Goal: Task Accomplishment & Management: Manage account settings

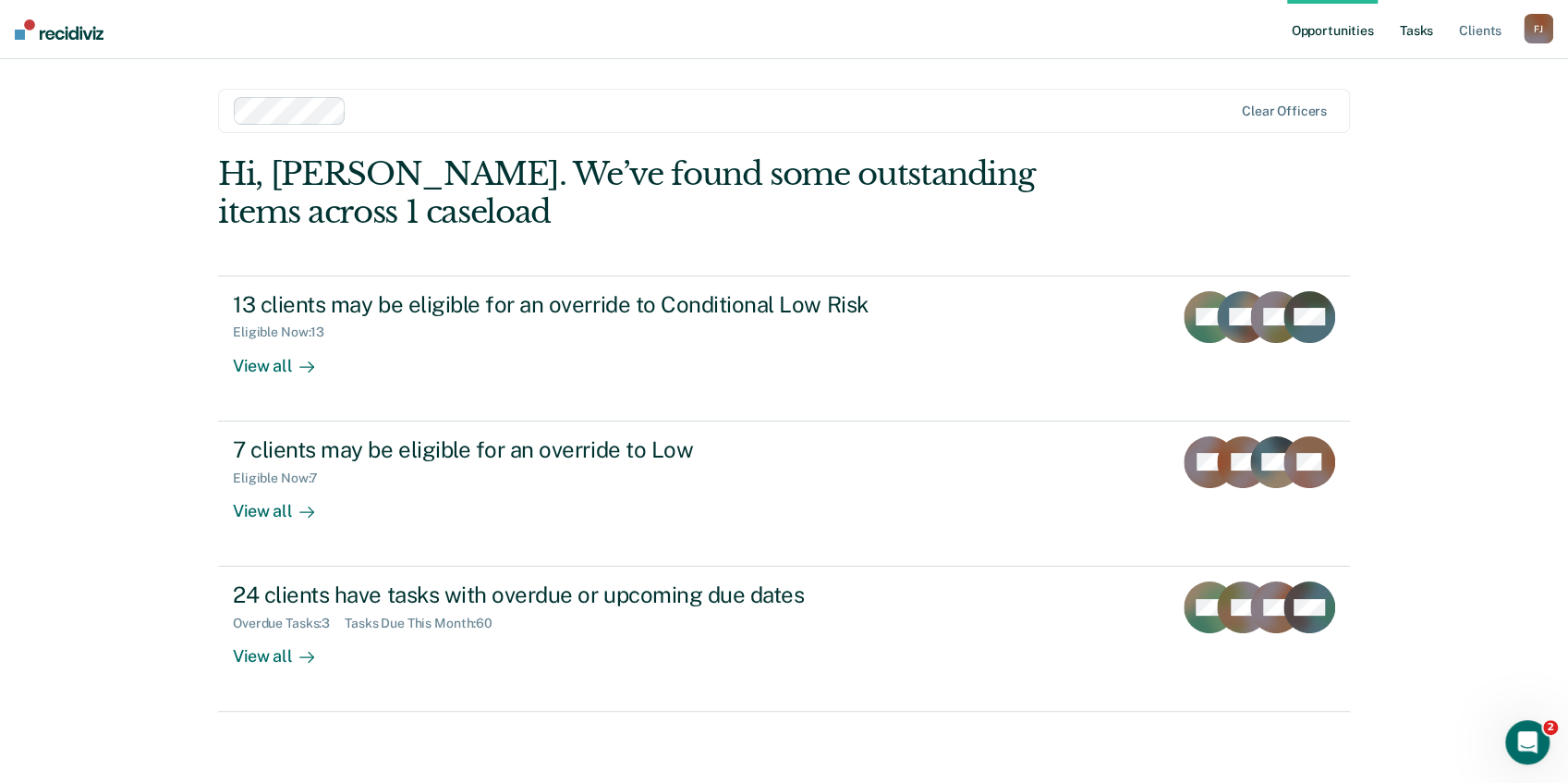
click at [1404, 31] on link "Tasks" at bounding box center [1416, 29] width 40 height 59
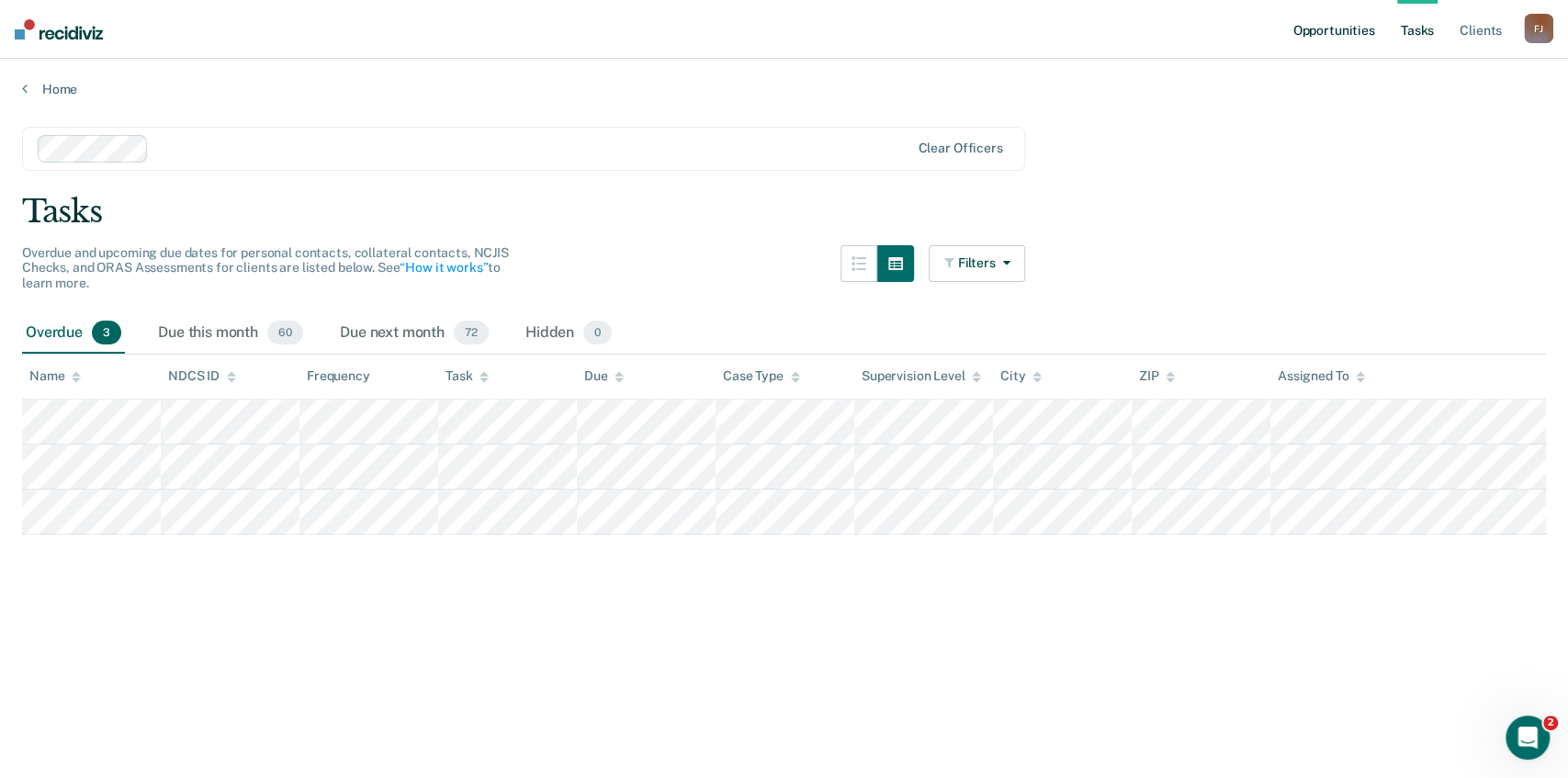
click at [1357, 33] on link "Opportunities" at bounding box center [1333, 29] width 89 height 59
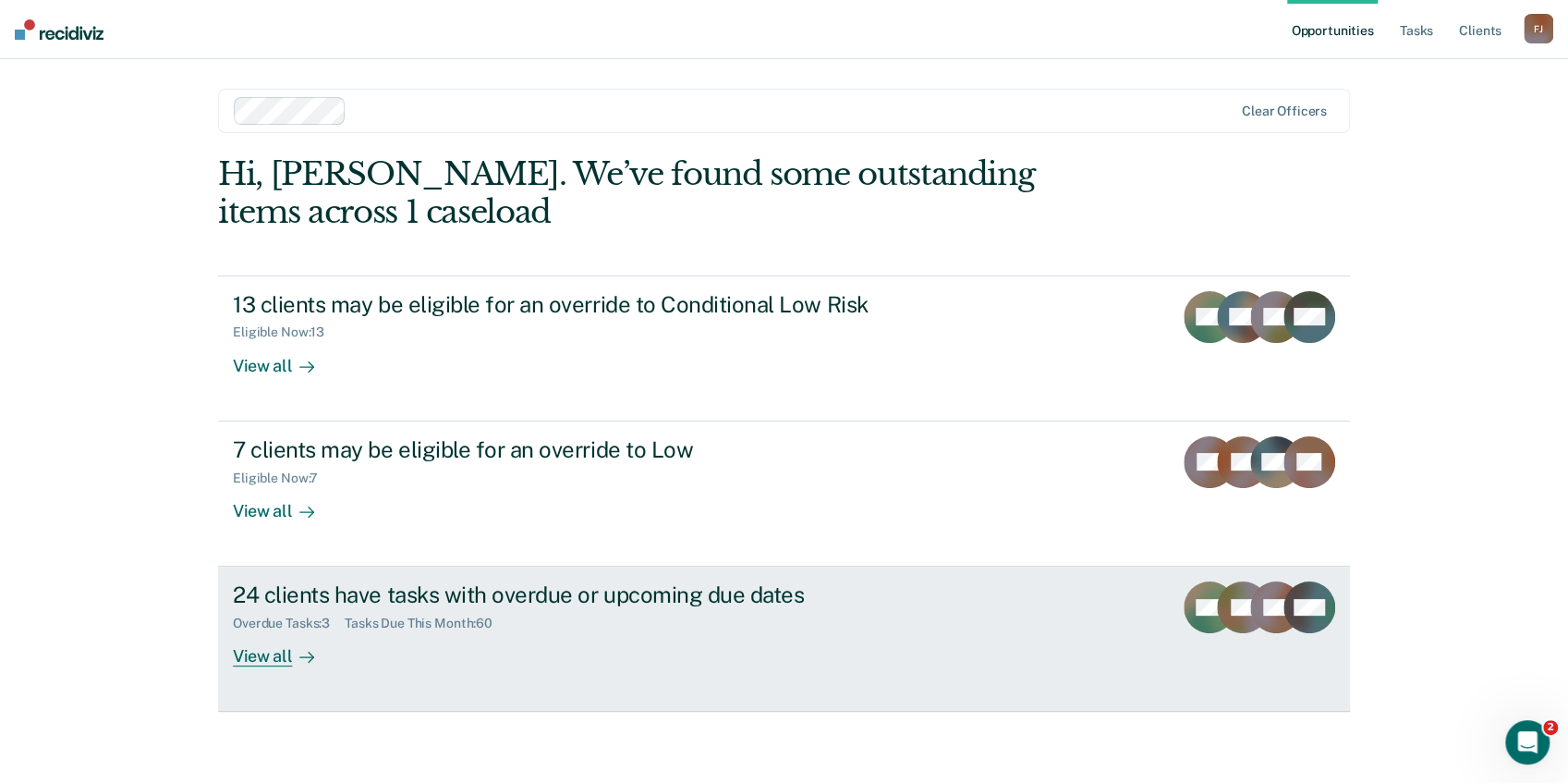
click at [268, 654] on div "View all" at bounding box center [284, 649] width 103 height 36
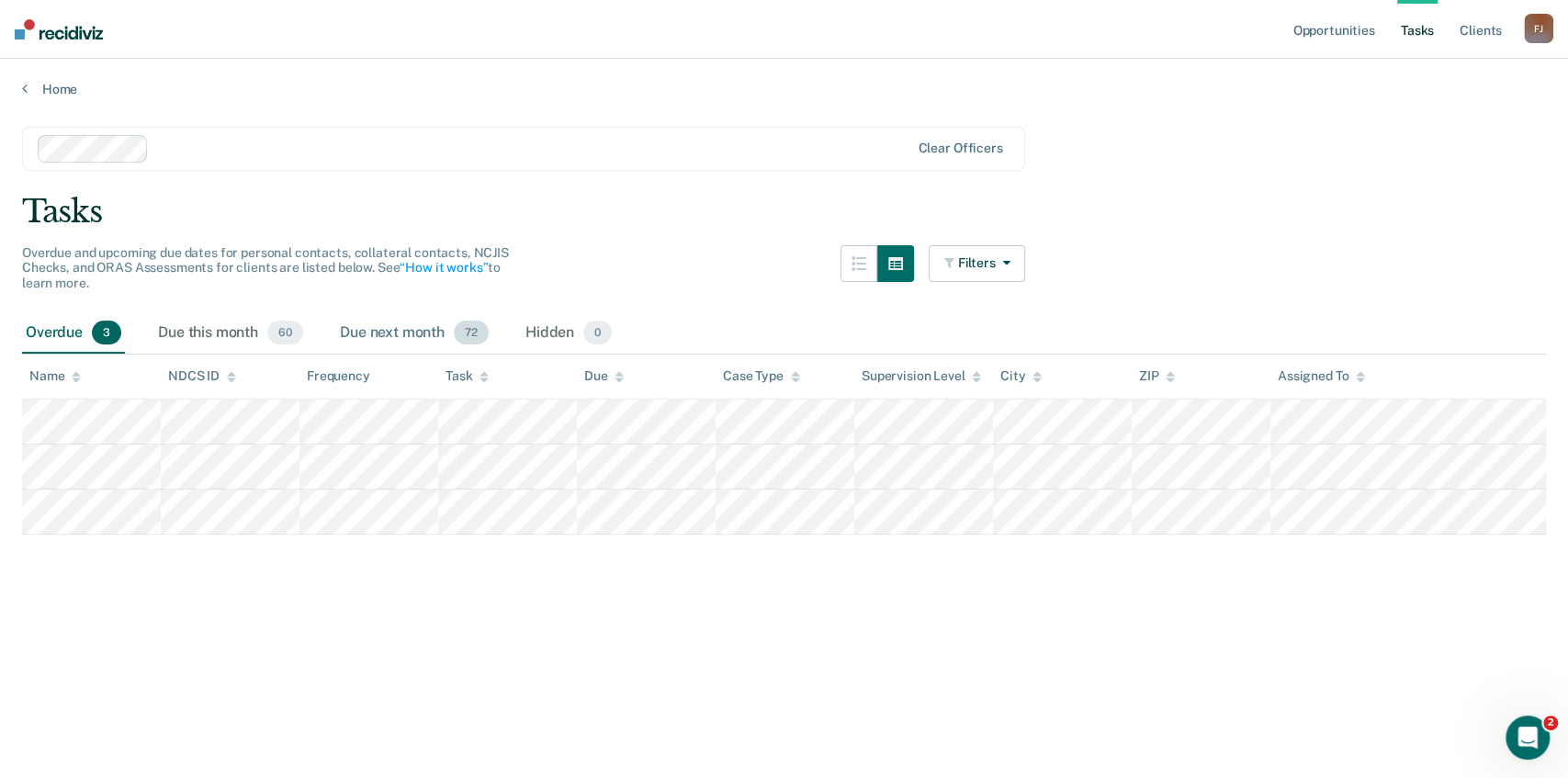
click at [383, 332] on div "Due next month 72" at bounding box center [414, 333] width 156 height 40
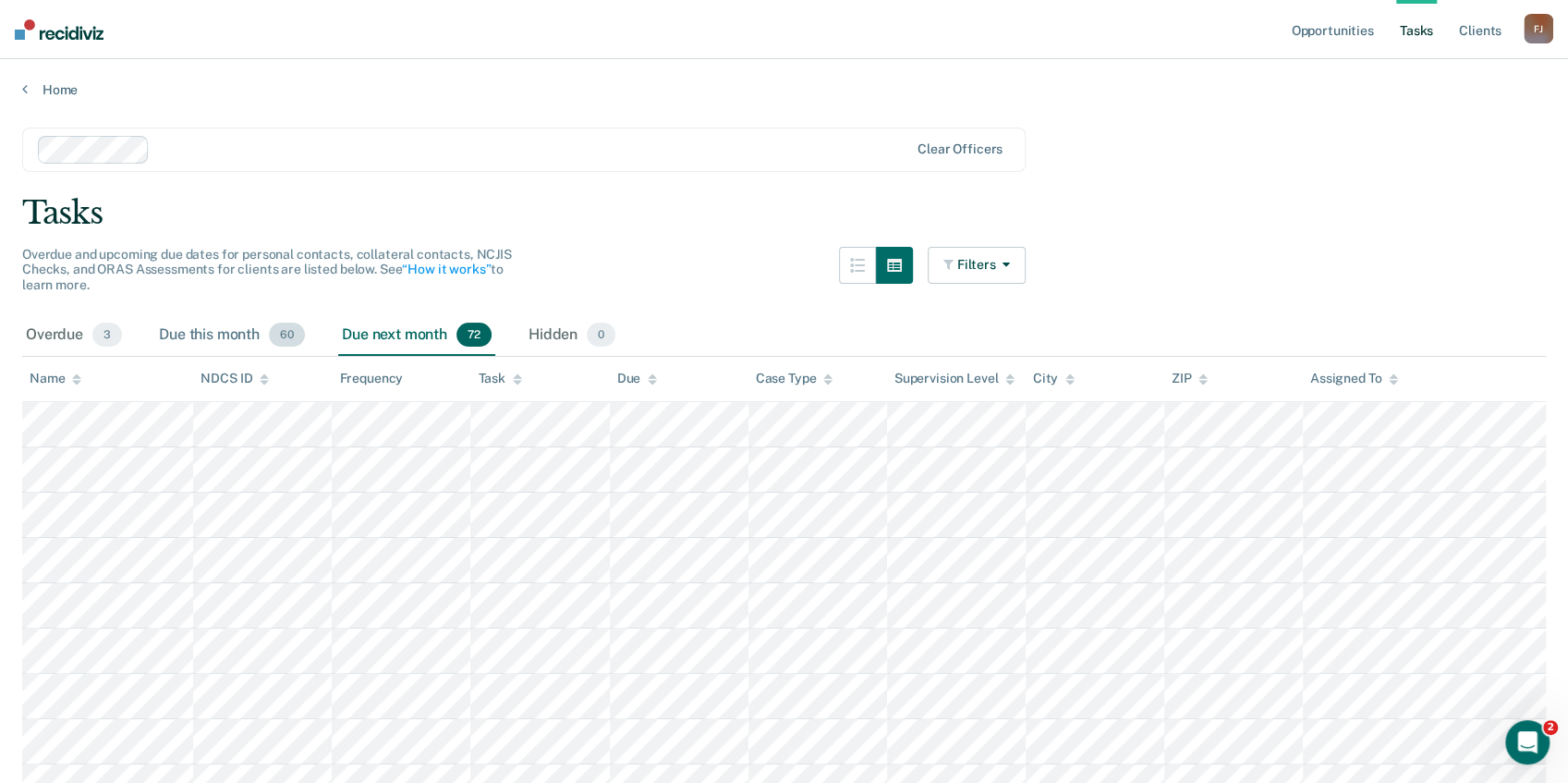
click at [214, 336] on div "Due this month 60" at bounding box center [232, 335] width 153 height 40
click at [52, 336] on div "Overdue 3" at bounding box center [74, 335] width 103 height 40
